Goal: Task Accomplishment & Management: Use online tool/utility

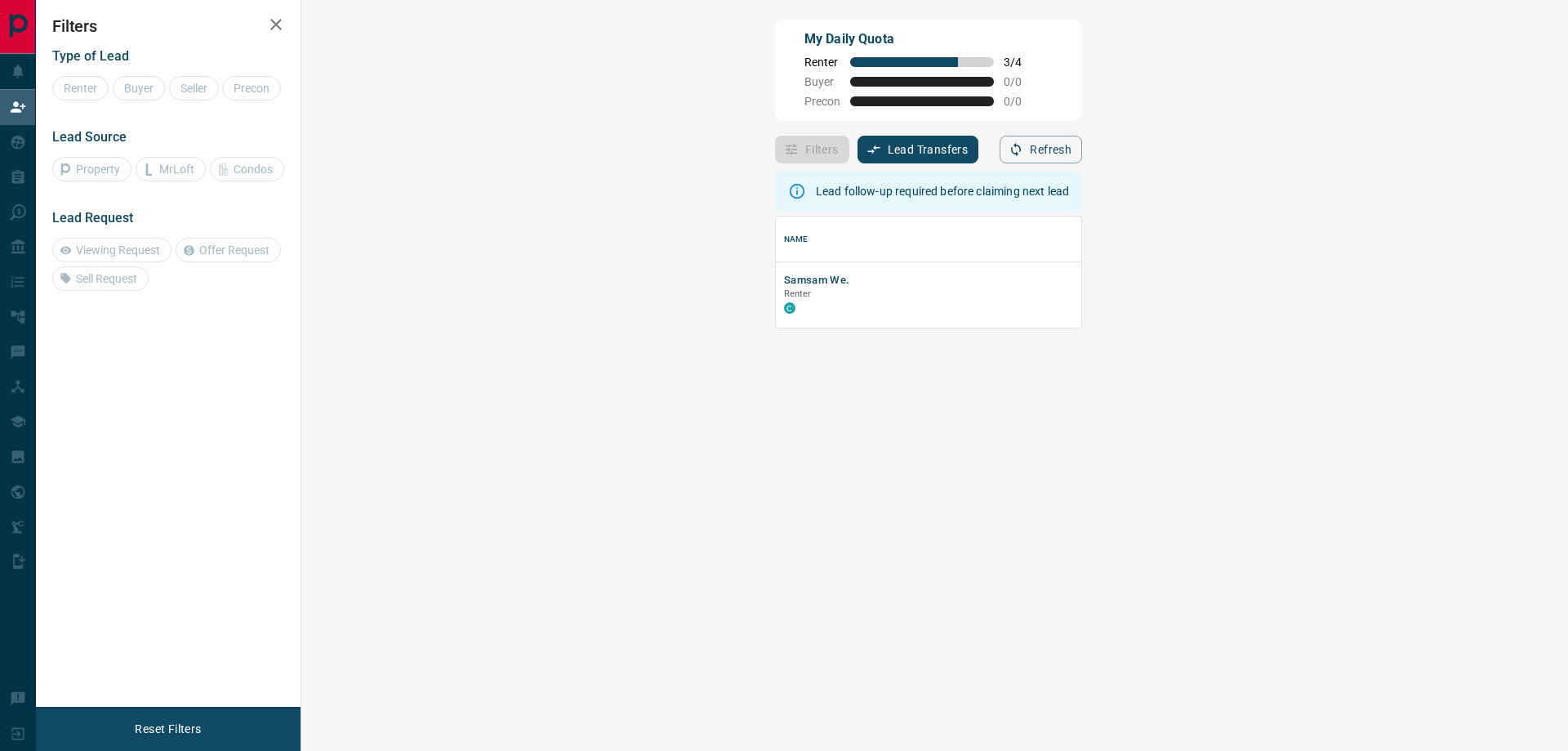
scroll to position [99, 1219]
click at [784, 285] on button "Samsam We." at bounding box center [817, 280] width 66 height 15
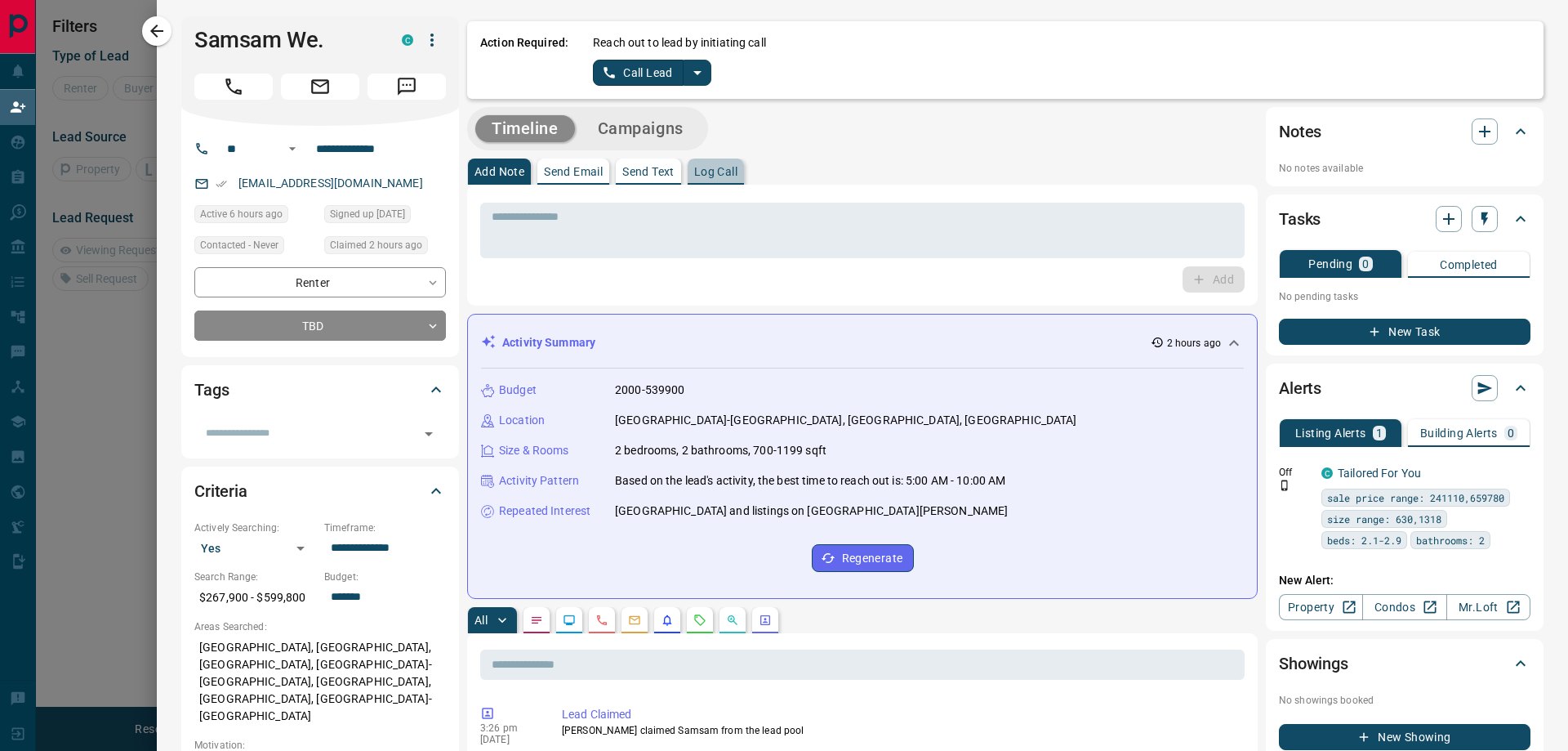
click at [731, 175] on p "Log Call" at bounding box center [716, 172] width 43 height 11
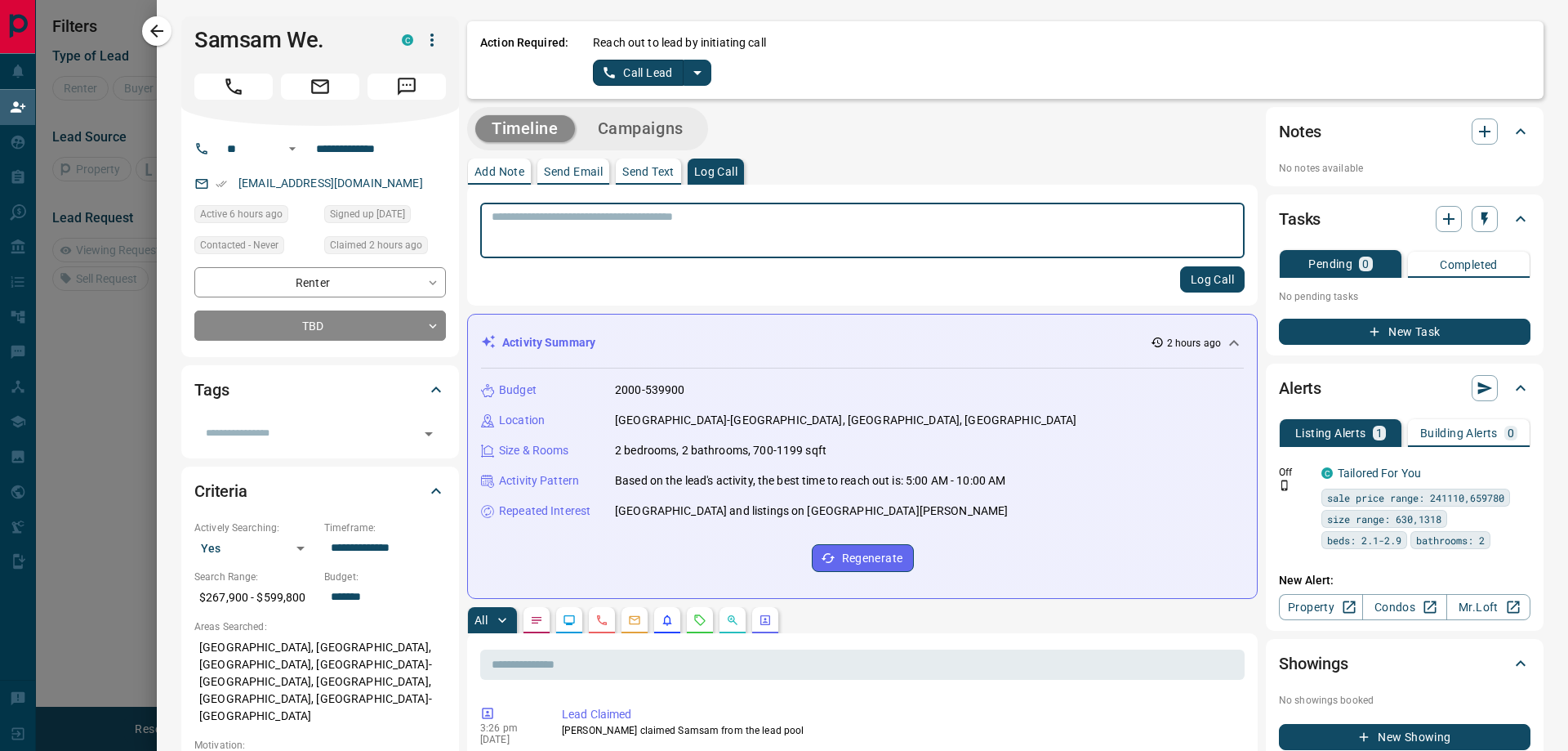
click at [636, 217] on textarea at bounding box center [863, 231] width 742 height 42
type textarea "**********"
click at [1189, 286] on button "Log Call" at bounding box center [1213, 279] width 64 height 26
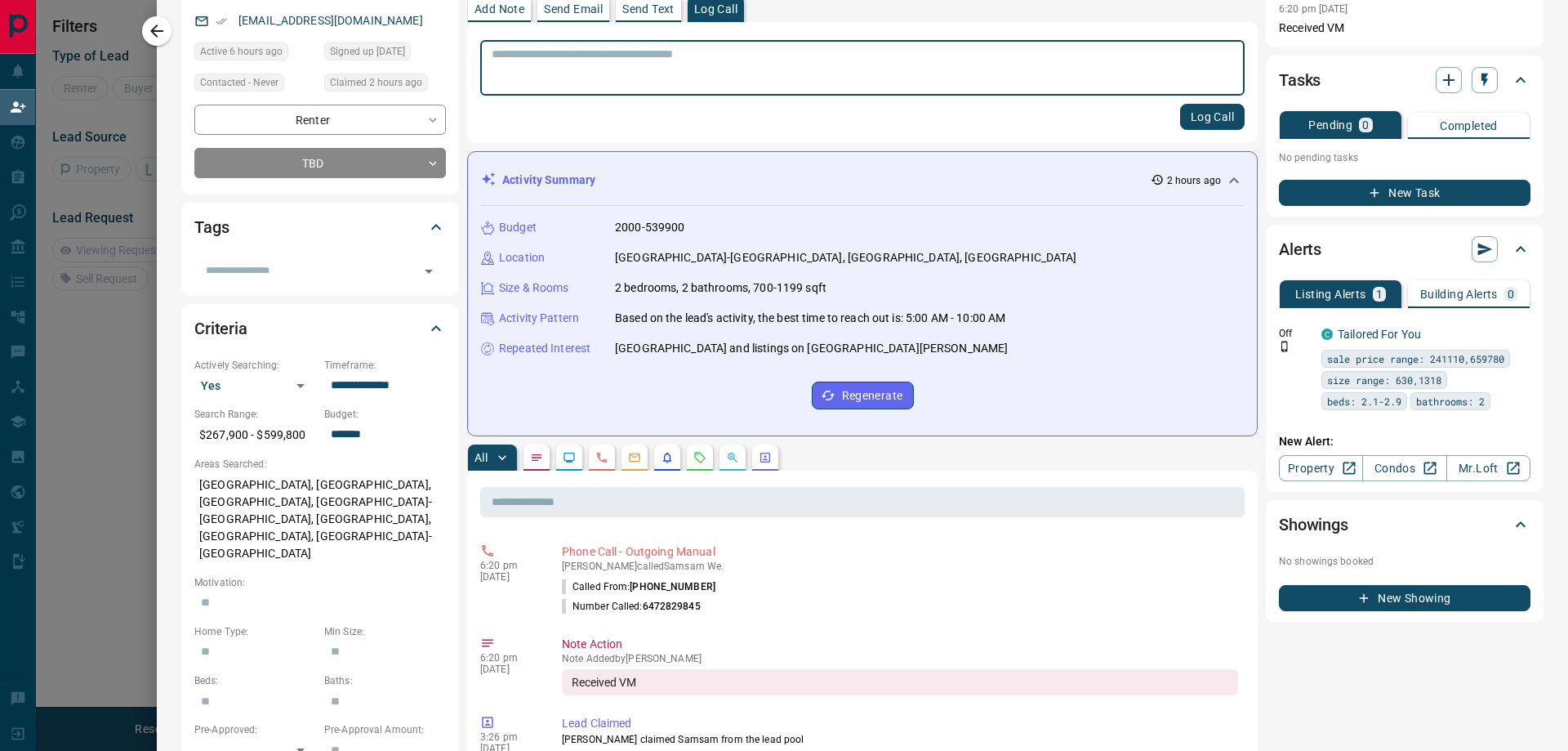
scroll to position [0, 0]
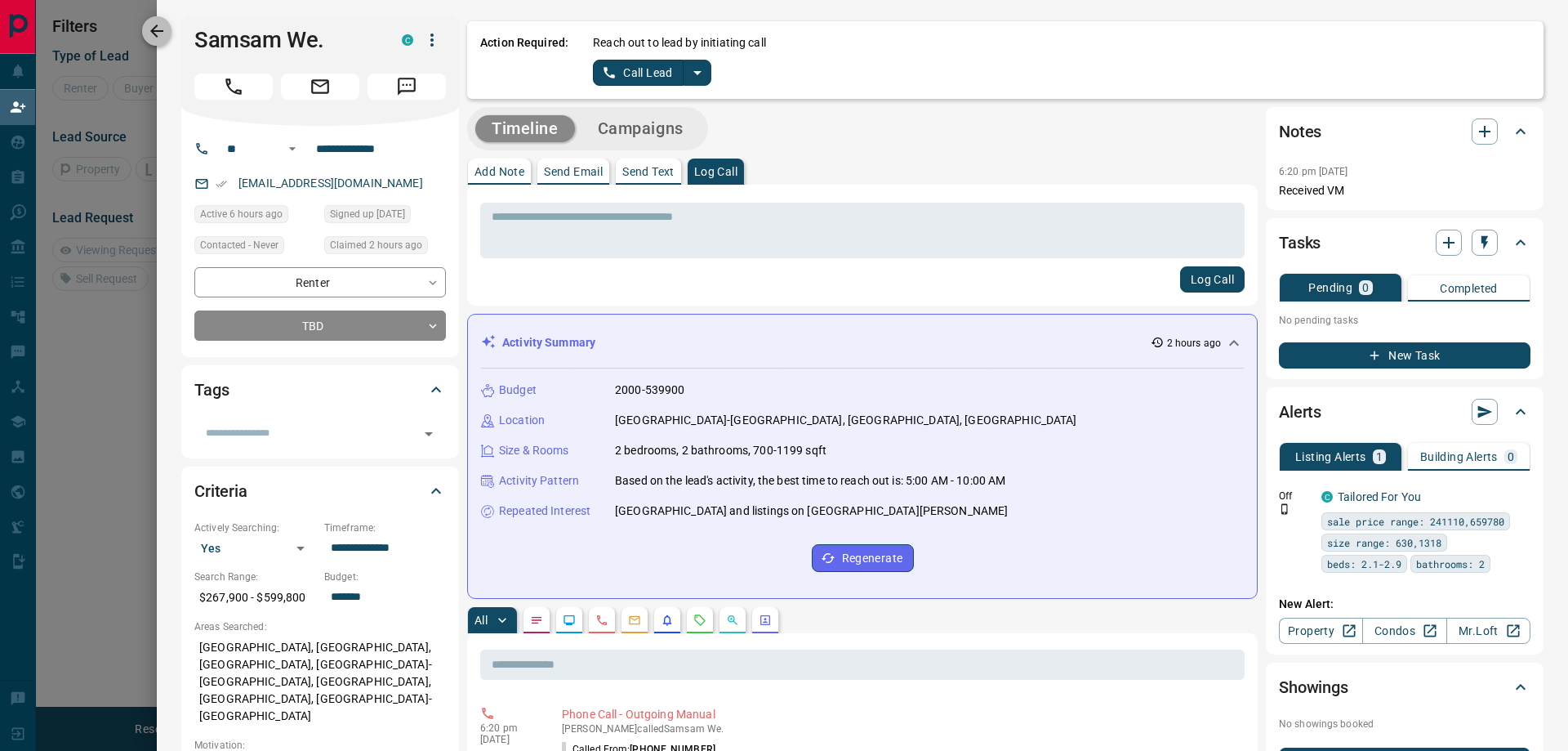
click at [161, 34] on icon "button" at bounding box center [157, 31] width 20 height 20
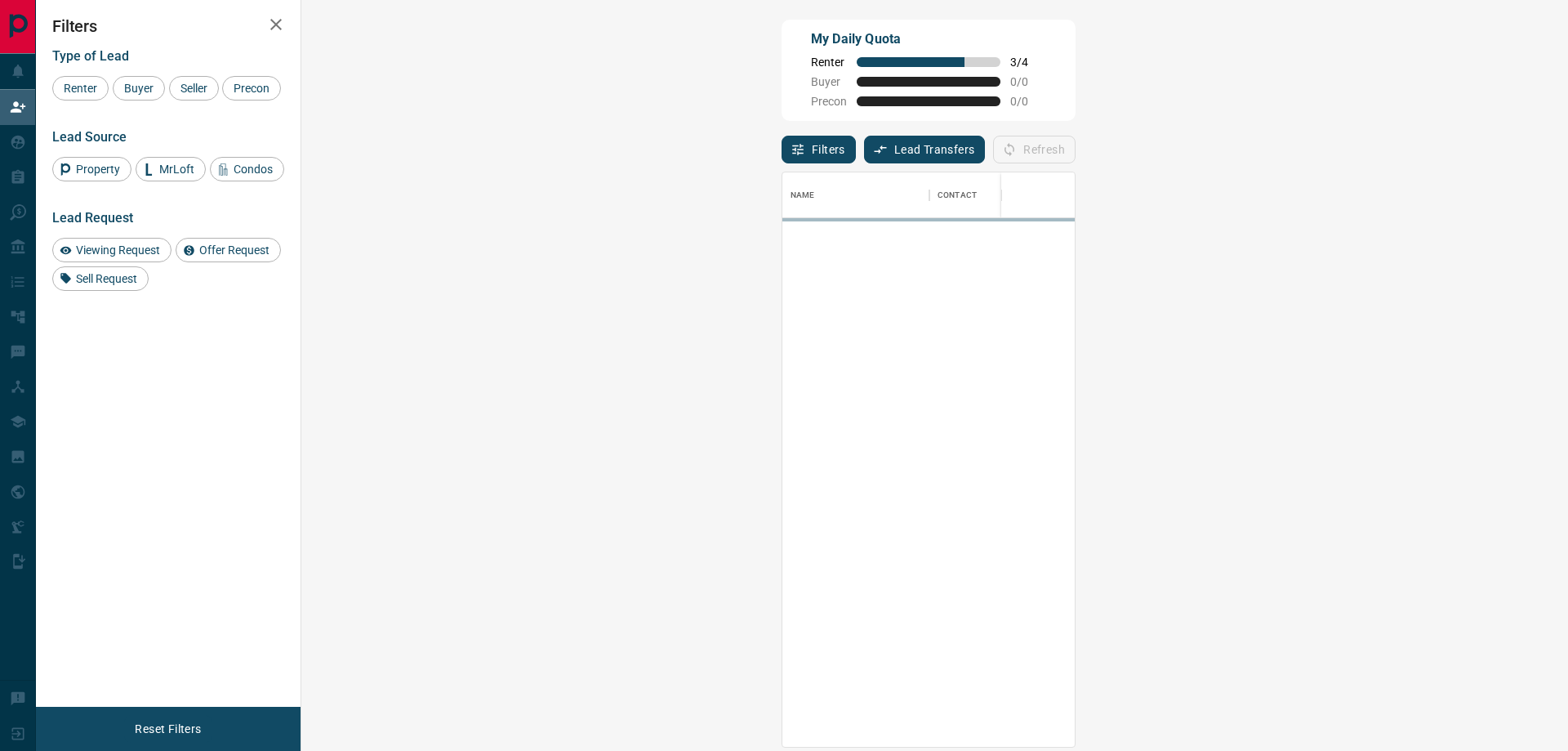
scroll to position [562, 1219]
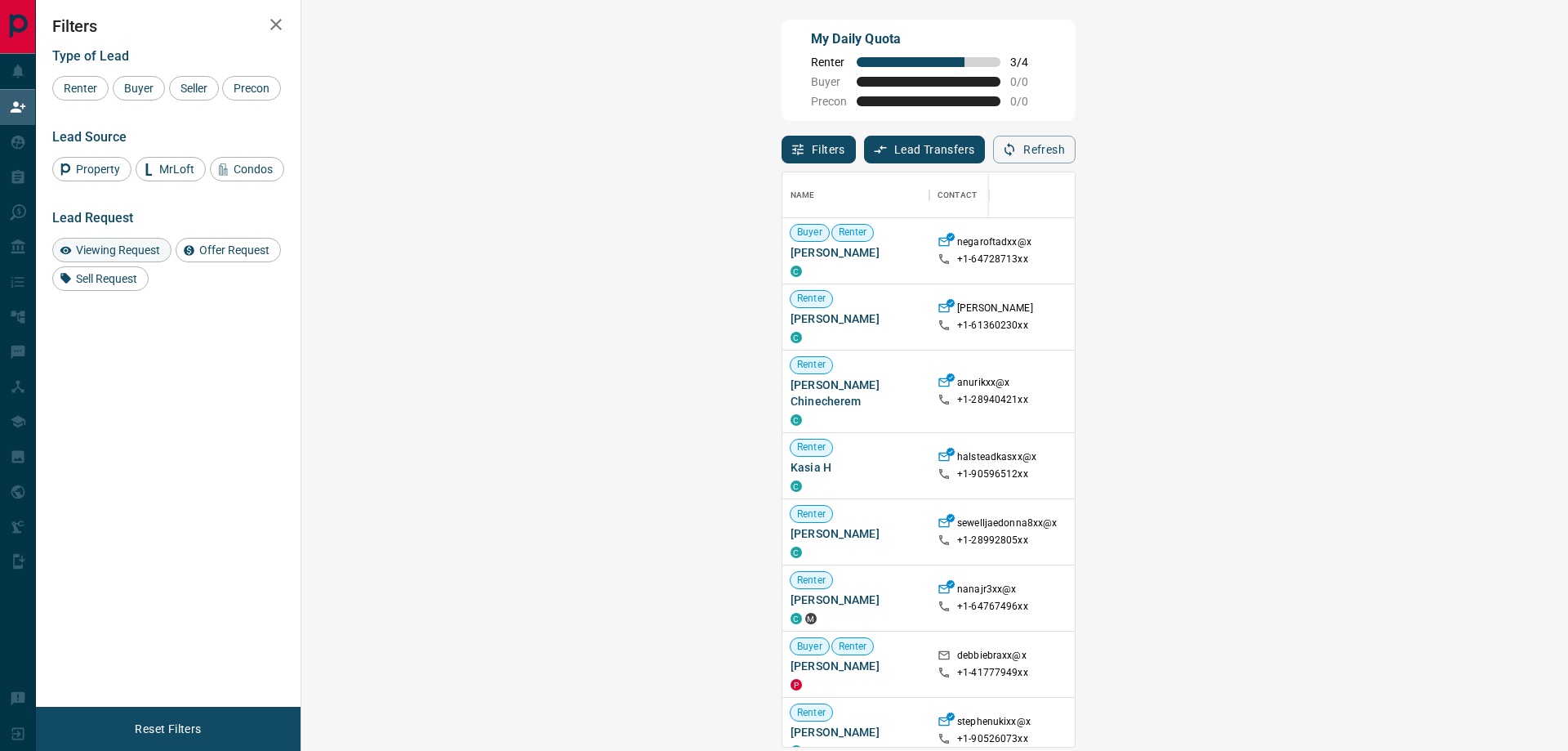
click at [131, 257] on span "Viewing Request" at bounding box center [118, 250] width 95 height 13
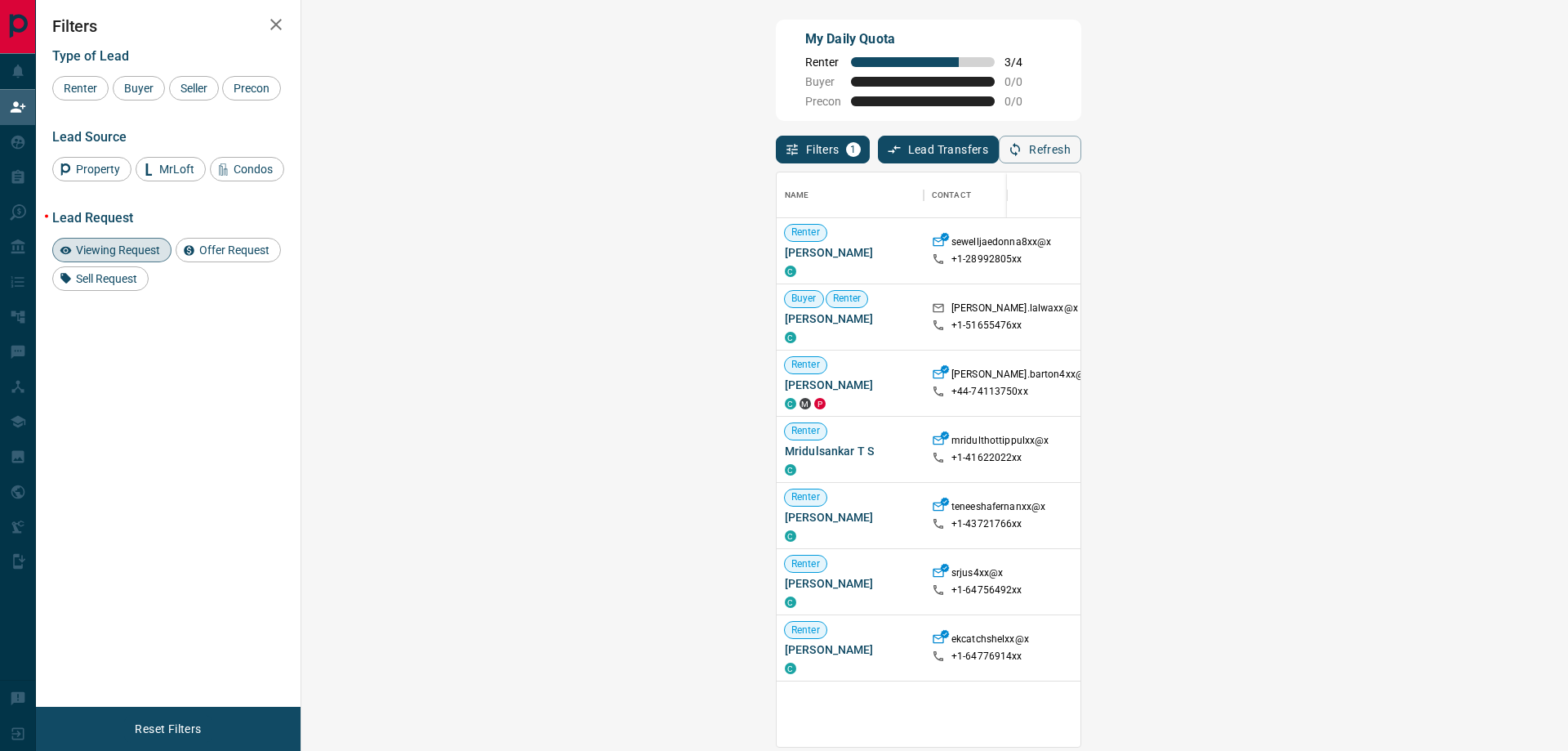
click at [1390, 259] on div "Viewing Request ( 1 )" at bounding box center [1446, 251] width 113 height 22
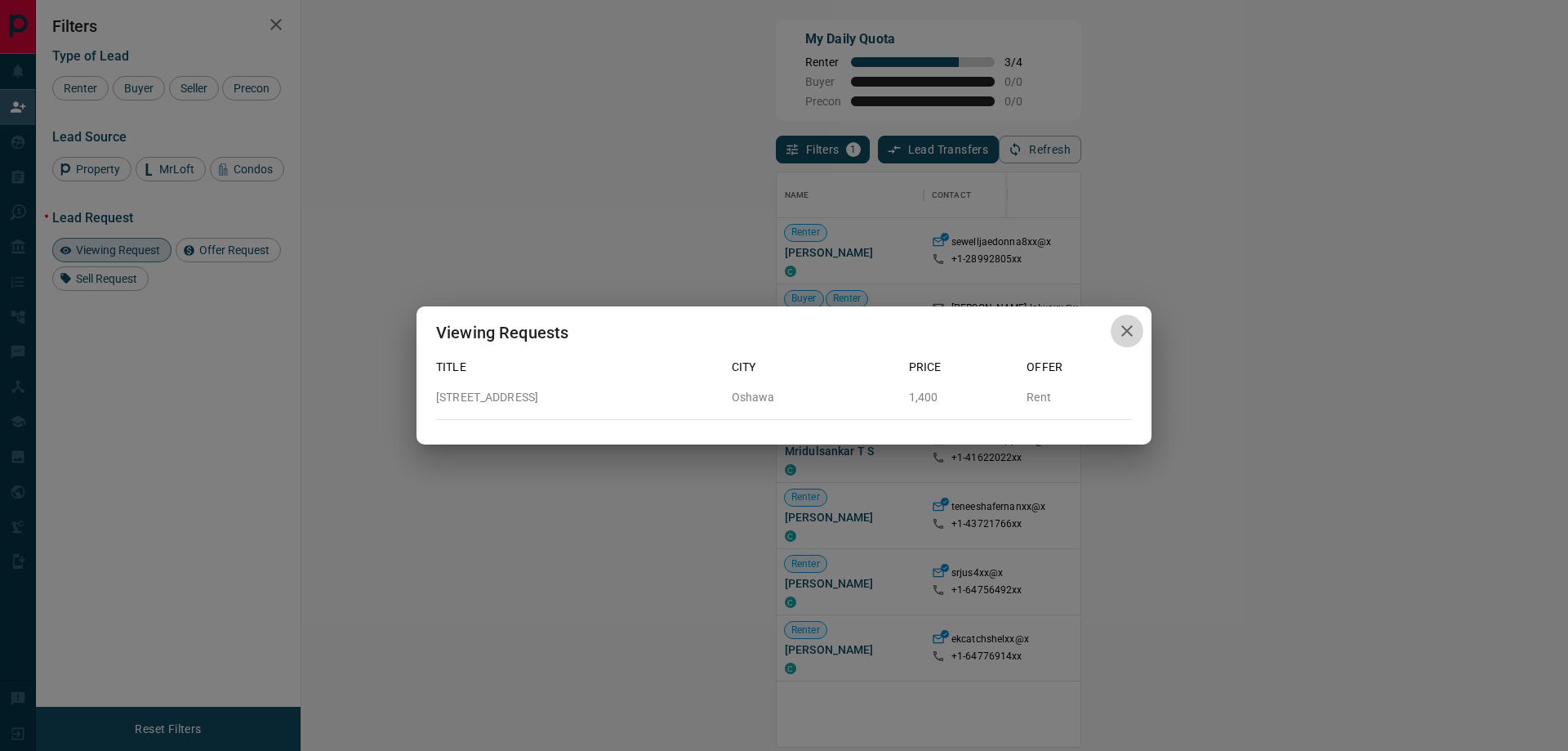
click at [1131, 332] on icon "button" at bounding box center [1127, 330] width 20 height 20
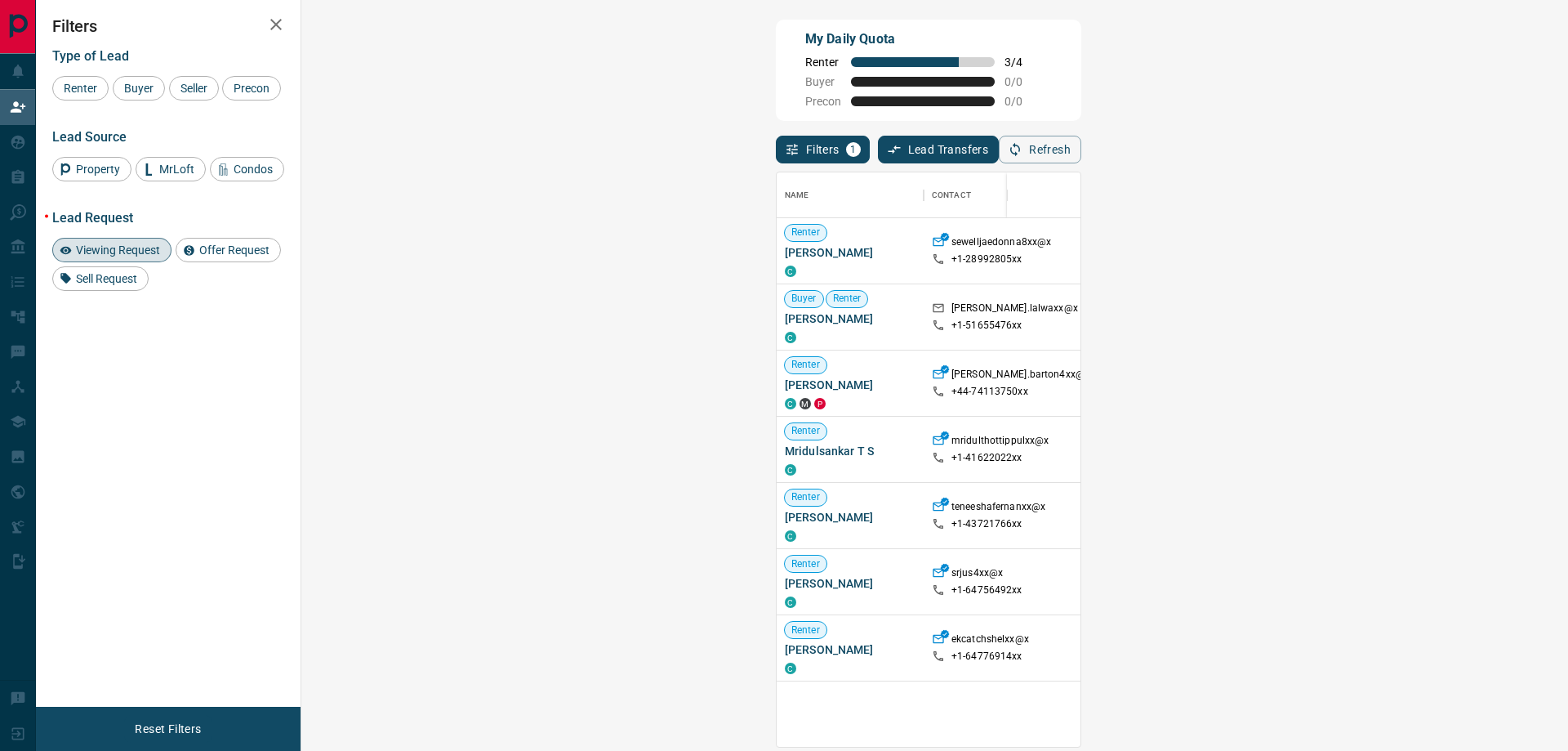
click at [1408, 253] on span "Viewing Request ( 1 )" at bounding box center [1452, 251] width 90 height 11
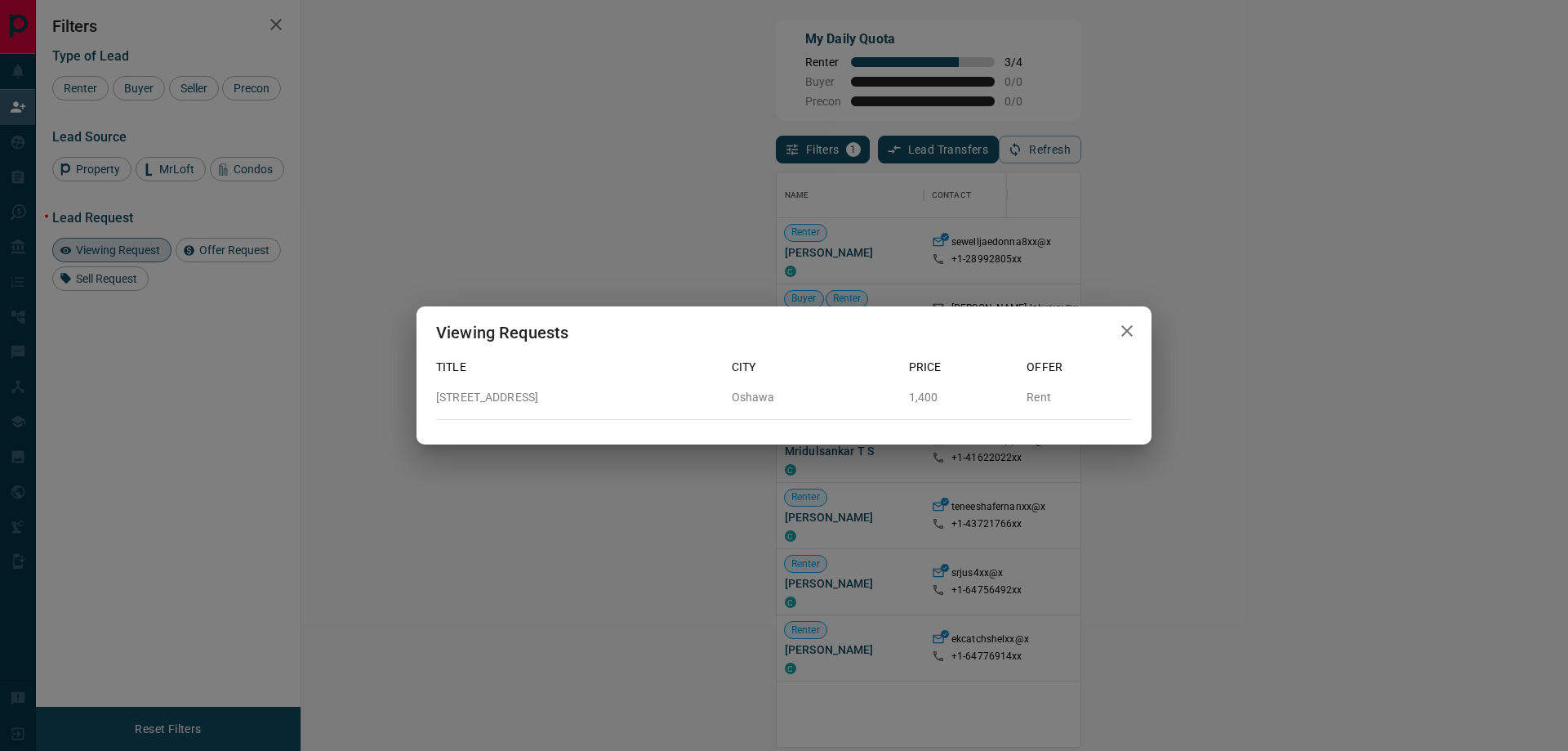
click at [1122, 338] on icon "button" at bounding box center [1127, 330] width 20 height 20
